Goal: Task Accomplishment & Management: Use online tool/utility

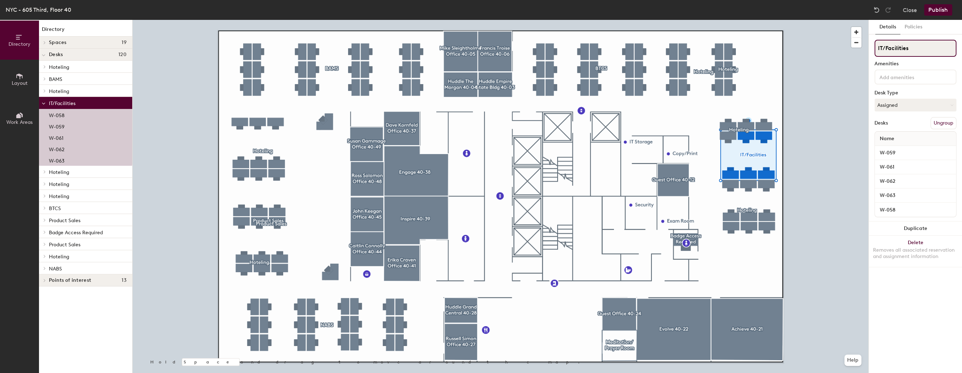
click at [841, 50] on div "Directory Layout Work Areas Directory Spaces 19 Achieve 40-21 [PERSON_NAME] Off…" at bounding box center [481, 196] width 962 height 353
type input "Hoteling"
click at [908, 194] on input "W-063" at bounding box center [915, 195] width 78 height 10
click at [912, 102] on button "Assigned" at bounding box center [916, 105] width 82 height 13
click at [893, 150] on div "Hoteled" at bounding box center [910, 148] width 71 height 11
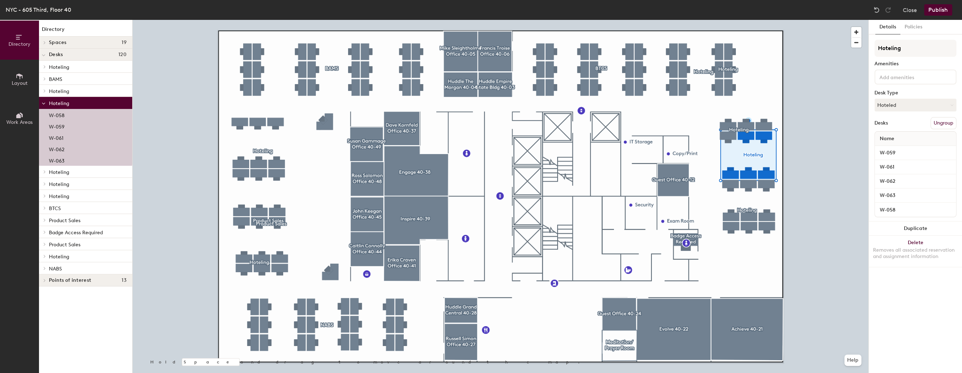
click at [937, 12] on button "Publish" at bounding box center [938, 9] width 28 height 11
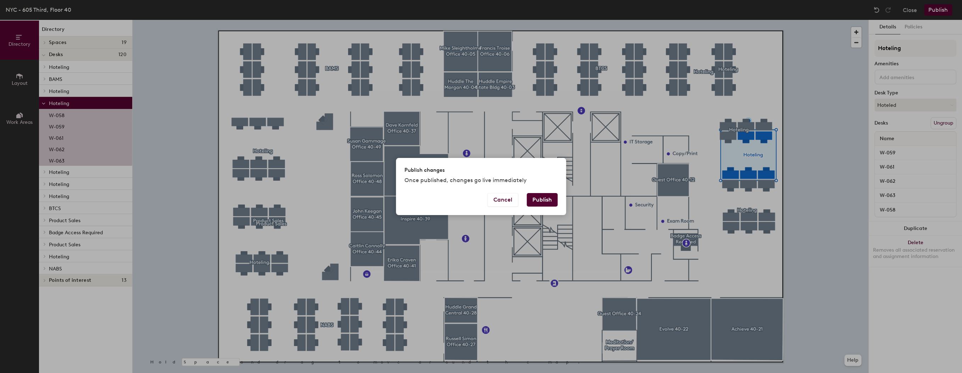
click at [537, 203] on button "Publish" at bounding box center [542, 199] width 31 height 13
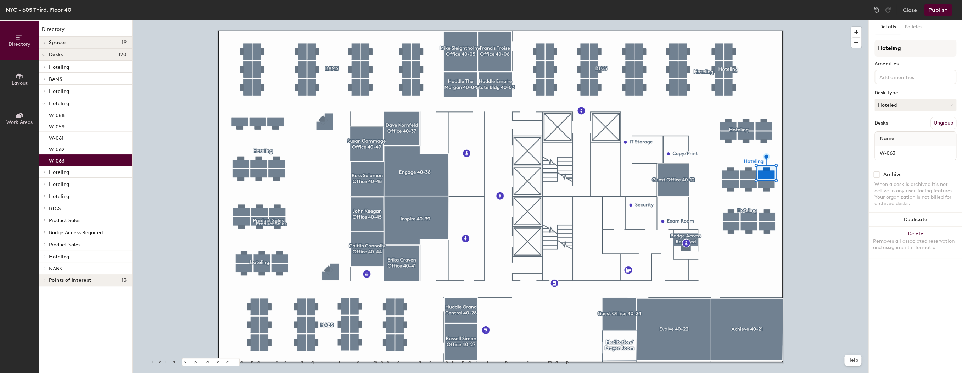
click at [918, 105] on button "Hoteled" at bounding box center [916, 105] width 82 height 13
click at [902, 130] on div "Assigned" at bounding box center [910, 127] width 71 height 11
click at [860, 52] on div "Directory Layout Work Areas Directory Spaces 19 Achieve 40-21 Caitlin Connolly …" at bounding box center [481, 196] width 962 height 353
click at [845, 51] on div "Directory Layout Work Areas Directory Spaces 19 Achieve 40-21 Caitlin Connolly …" at bounding box center [481, 196] width 962 height 353
type input "Hoteling"
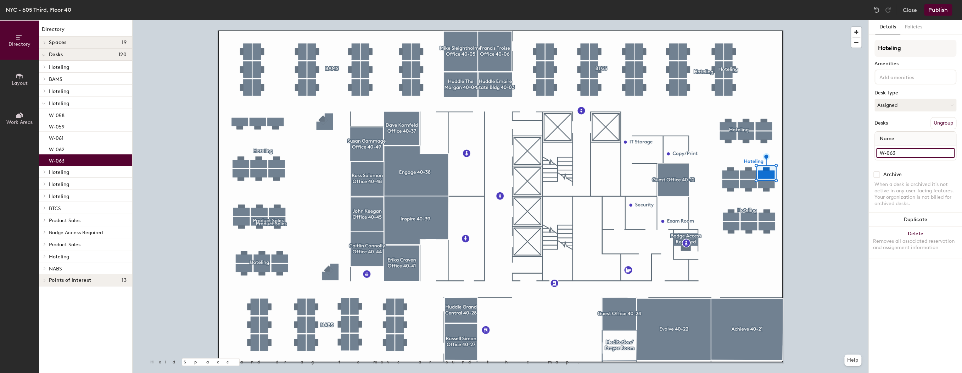
drag, startPoint x: 893, startPoint y: 156, endPoint x: 893, endPoint y: 153, distance: 3.6
click at [893, 157] on div "W-063" at bounding box center [915, 153] width 81 height 14
click at [892, 155] on input "W-063" at bounding box center [915, 153] width 78 height 10
click at [938, 6] on button "Publish" at bounding box center [938, 9] width 28 height 11
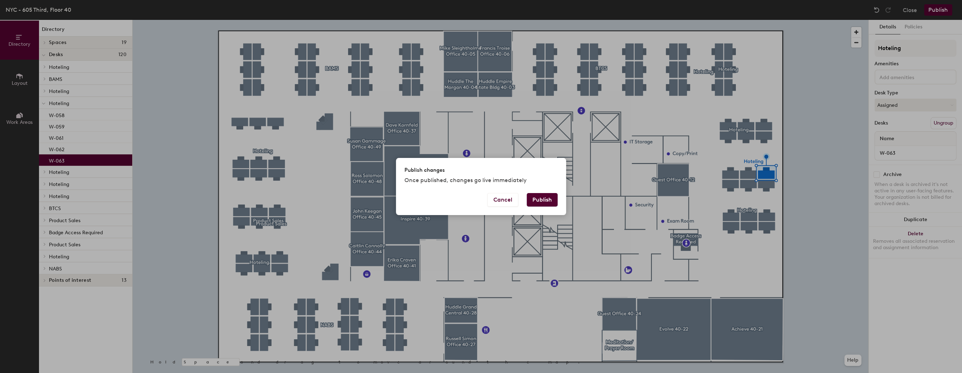
click at [542, 197] on button "Publish" at bounding box center [542, 199] width 31 height 13
